Goal: Task Accomplishment & Management: Use online tool/utility

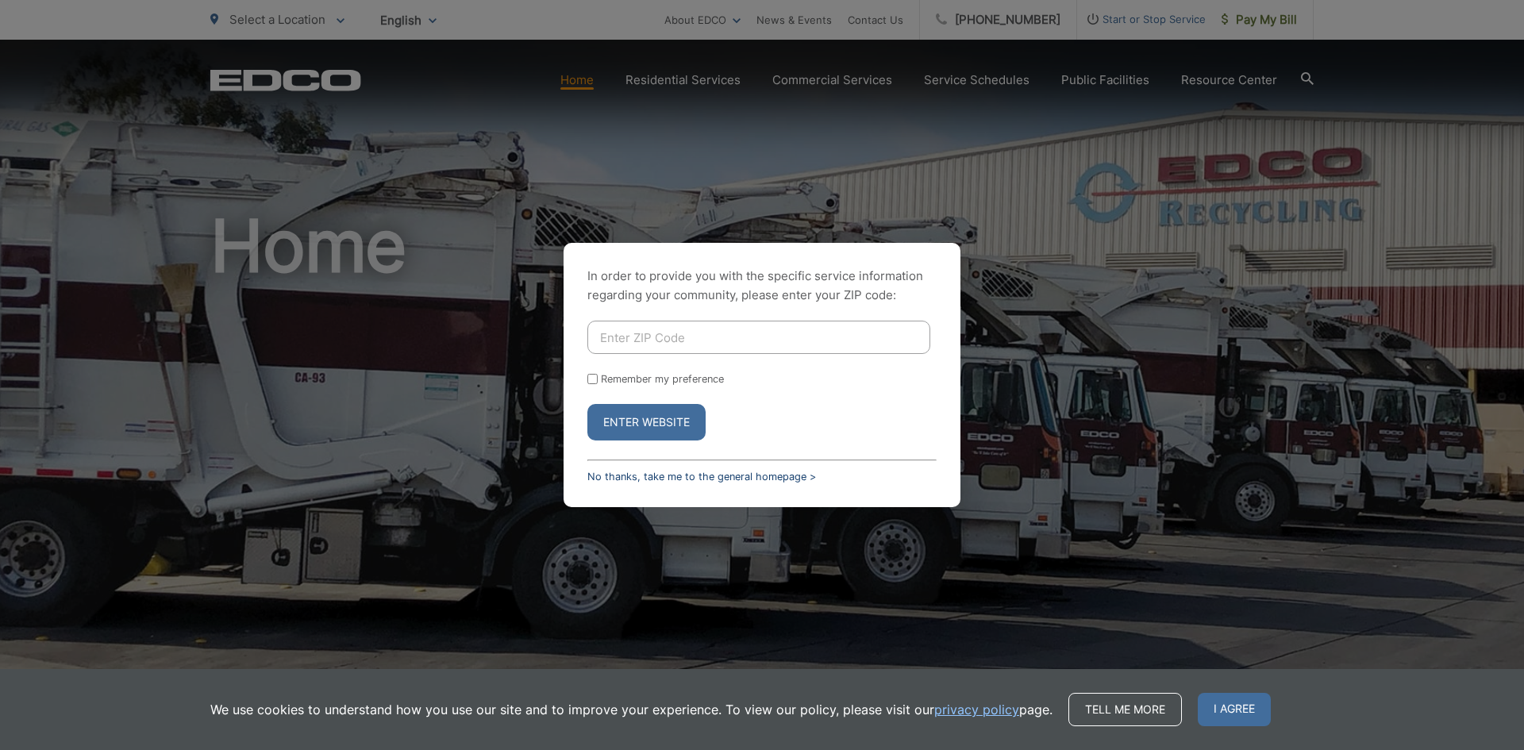
click at [767, 471] on link "No thanks, take me to the general homepage >" at bounding box center [702, 477] width 229 height 12
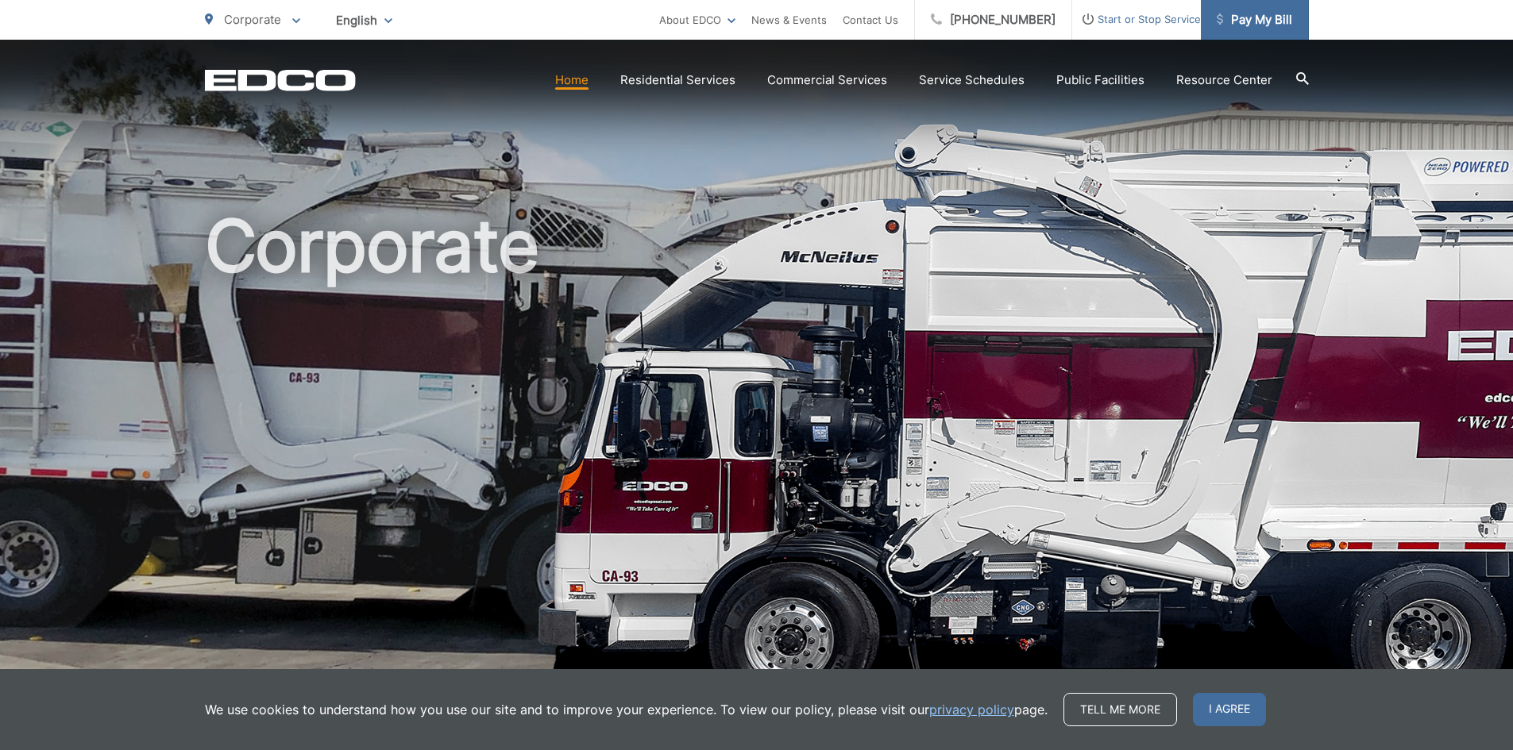
click at [1237, 12] on span "Pay My Bill" at bounding box center [1253, 19] width 75 height 19
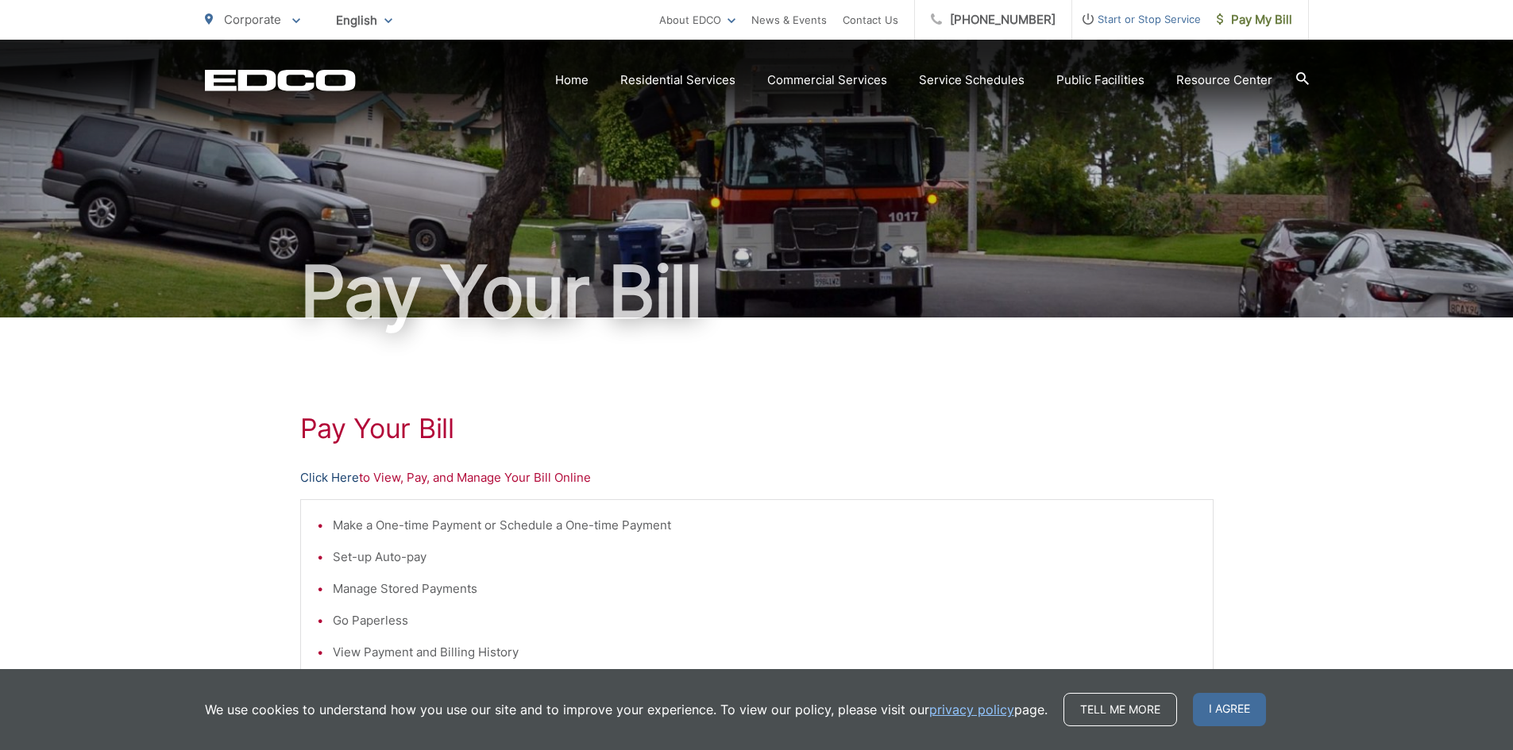
click at [342, 471] on link "Click Here" at bounding box center [329, 477] width 59 height 19
